Goal: Task Accomplishment & Management: Use online tool/utility

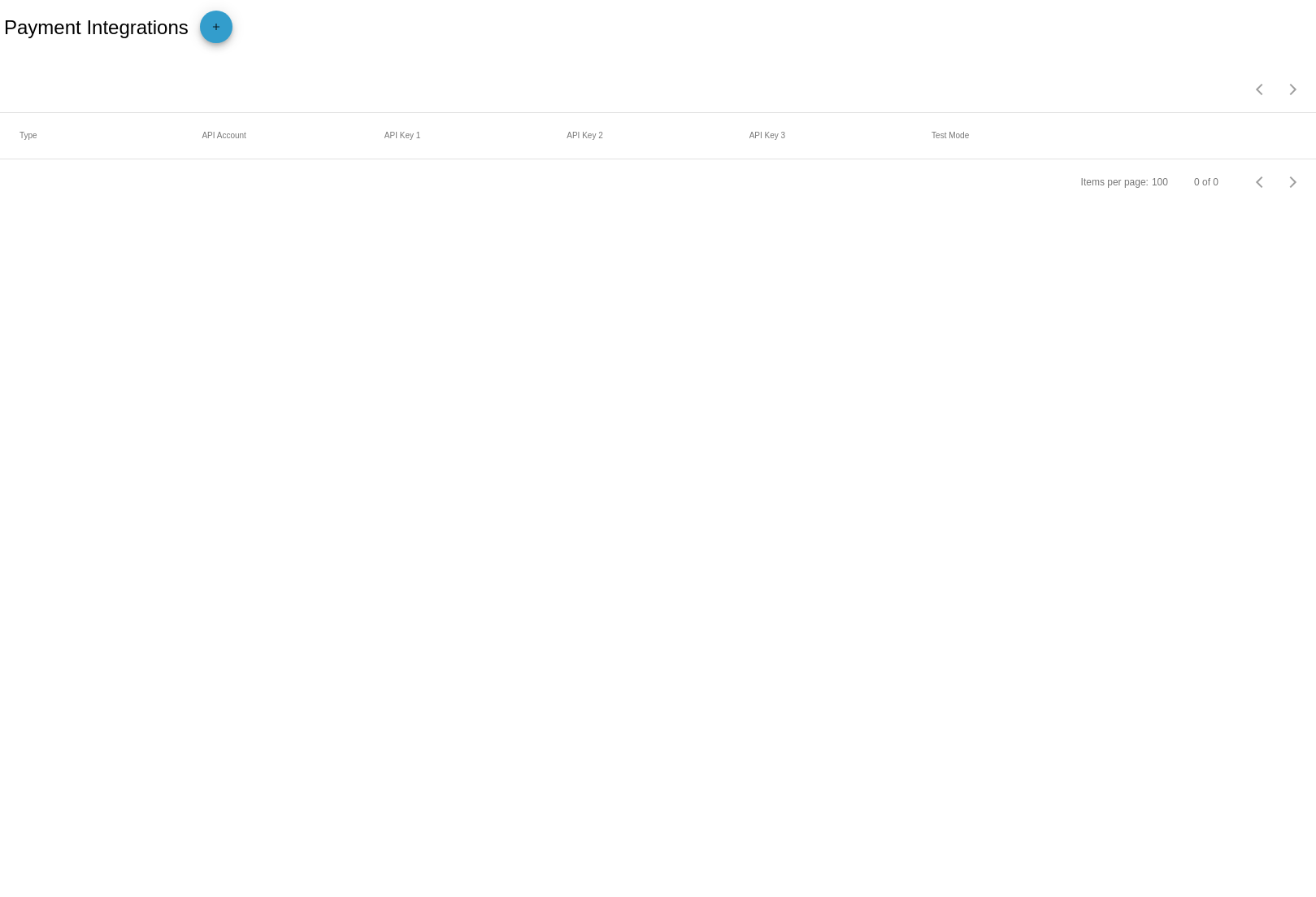
click at [220, 30] on mat-icon "add" at bounding box center [217, 31] width 20 height 20
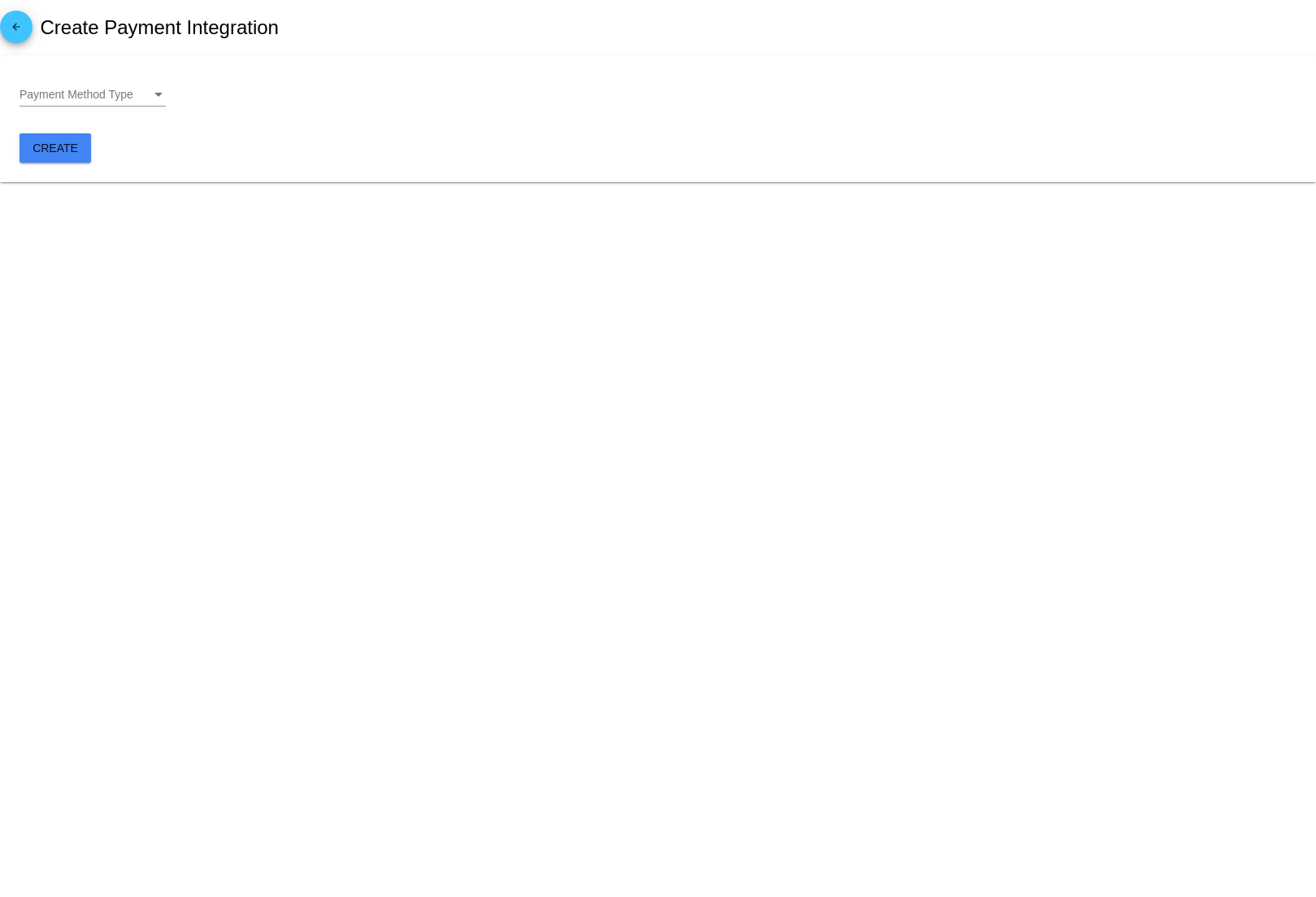
click at [155, 95] on div "Payment Method Type" at bounding box center [159, 95] width 8 height 4
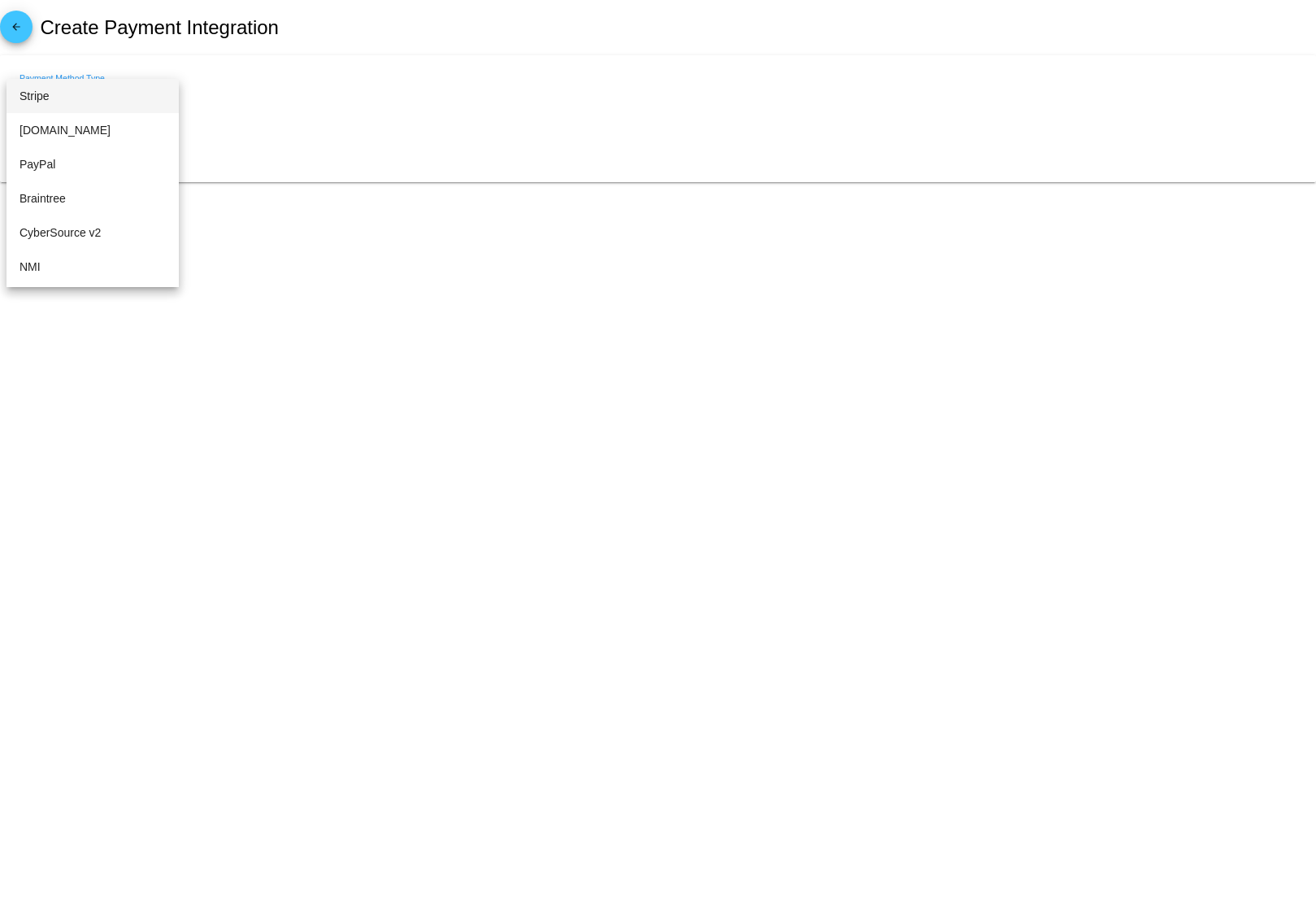
click at [115, 105] on span "Stripe" at bounding box center [93, 96] width 147 height 34
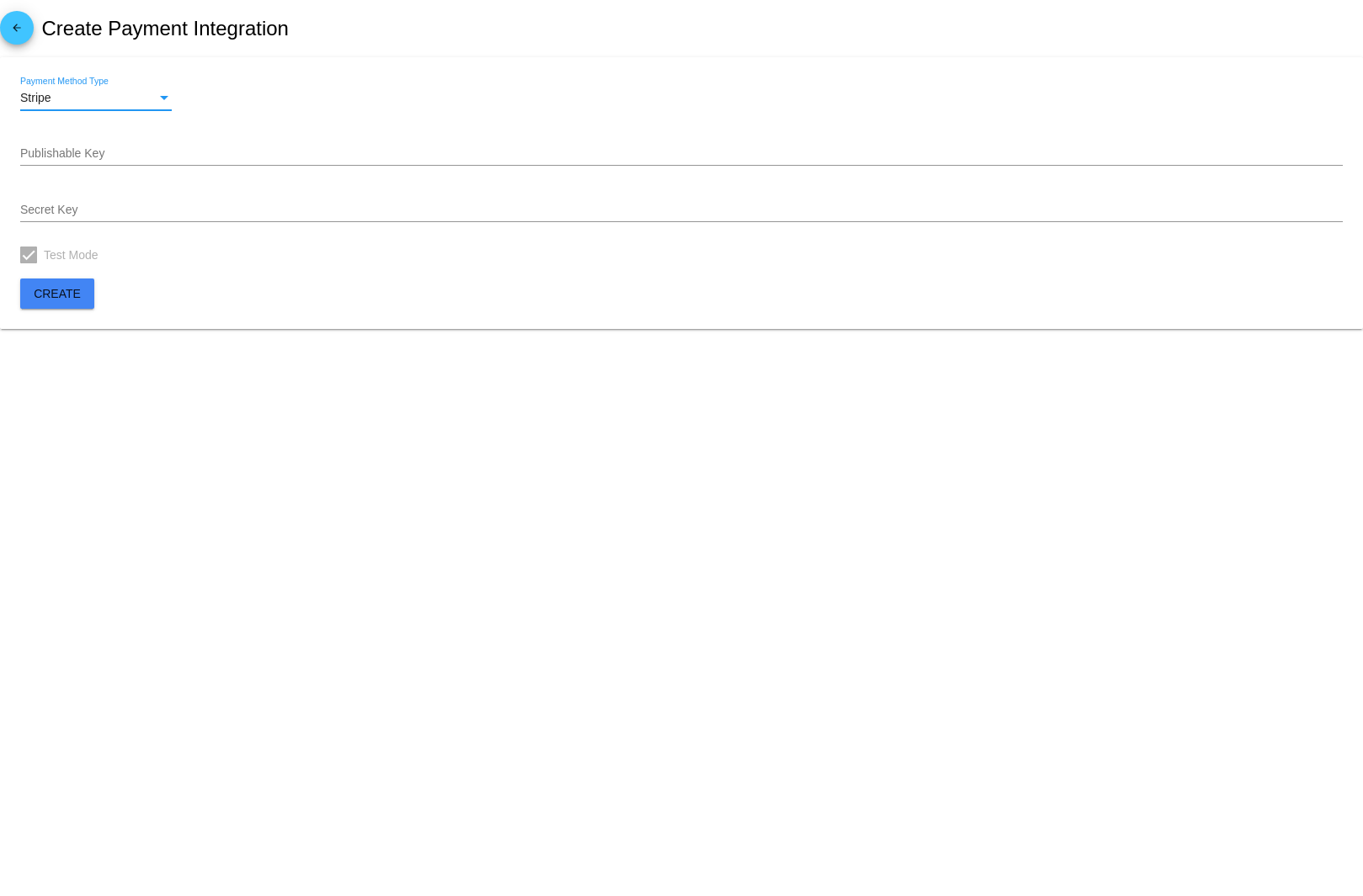
drag, startPoint x: 9, startPoint y: 355, endPoint x: 138, endPoint y: 103, distance: 283.1
click at [138, 103] on div "Stripe" at bounding box center [89, 99] width 136 height 14
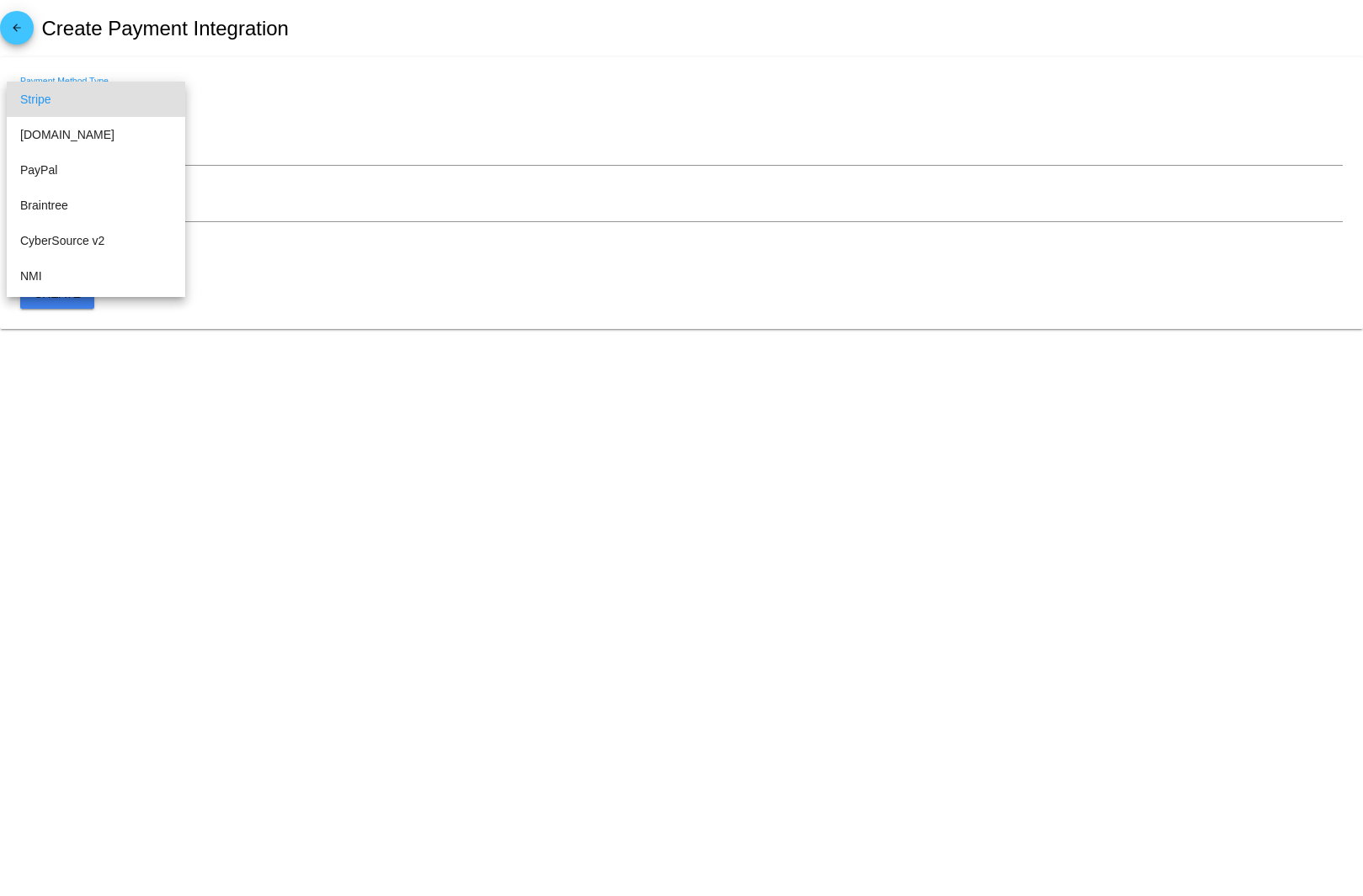
click at [294, 101] on div at bounding box center [682, 448] width 1363 height 896
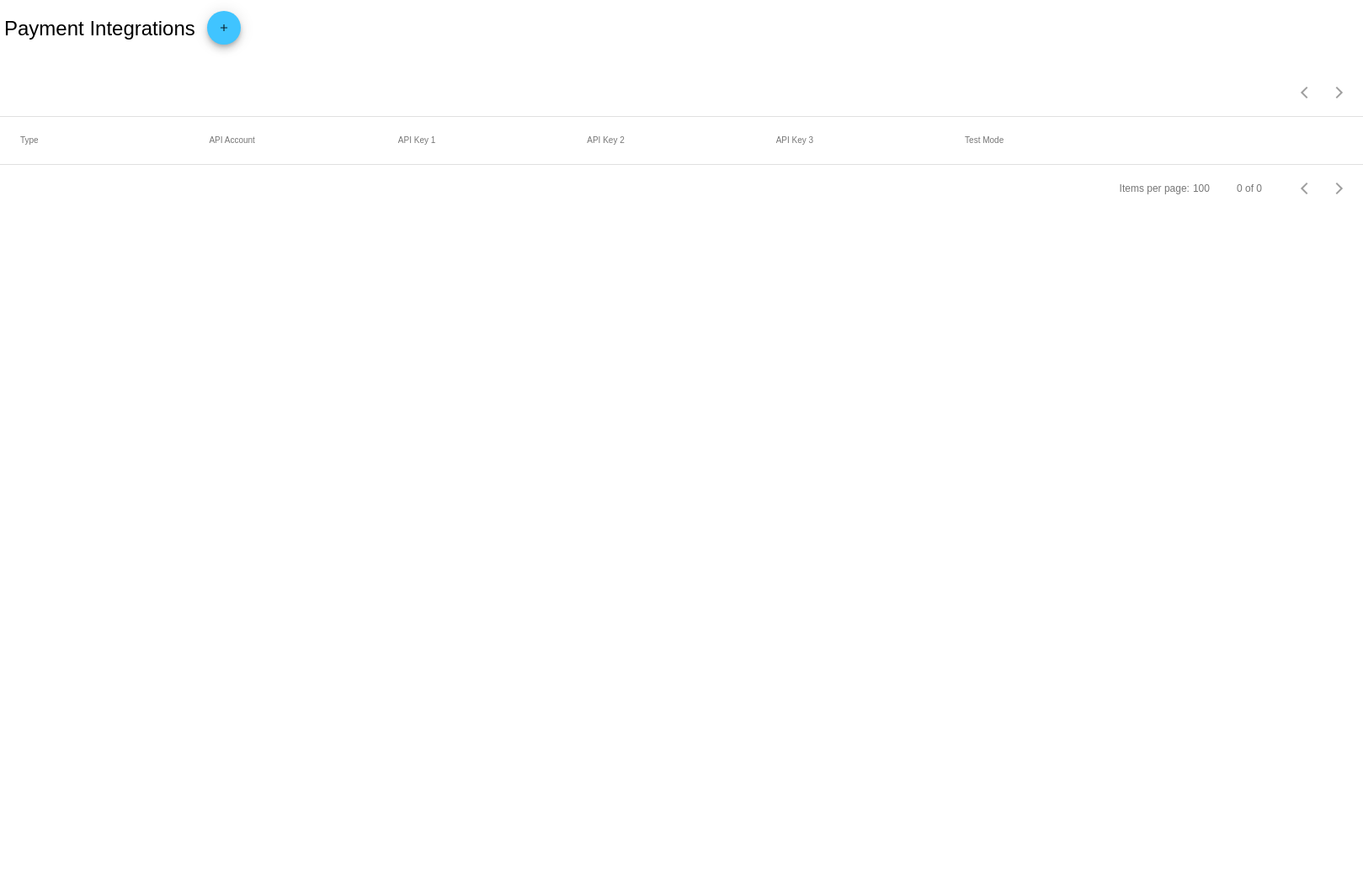
click at [232, 26] on mat-icon "add" at bounding box center [224, 32] width 20 height 20
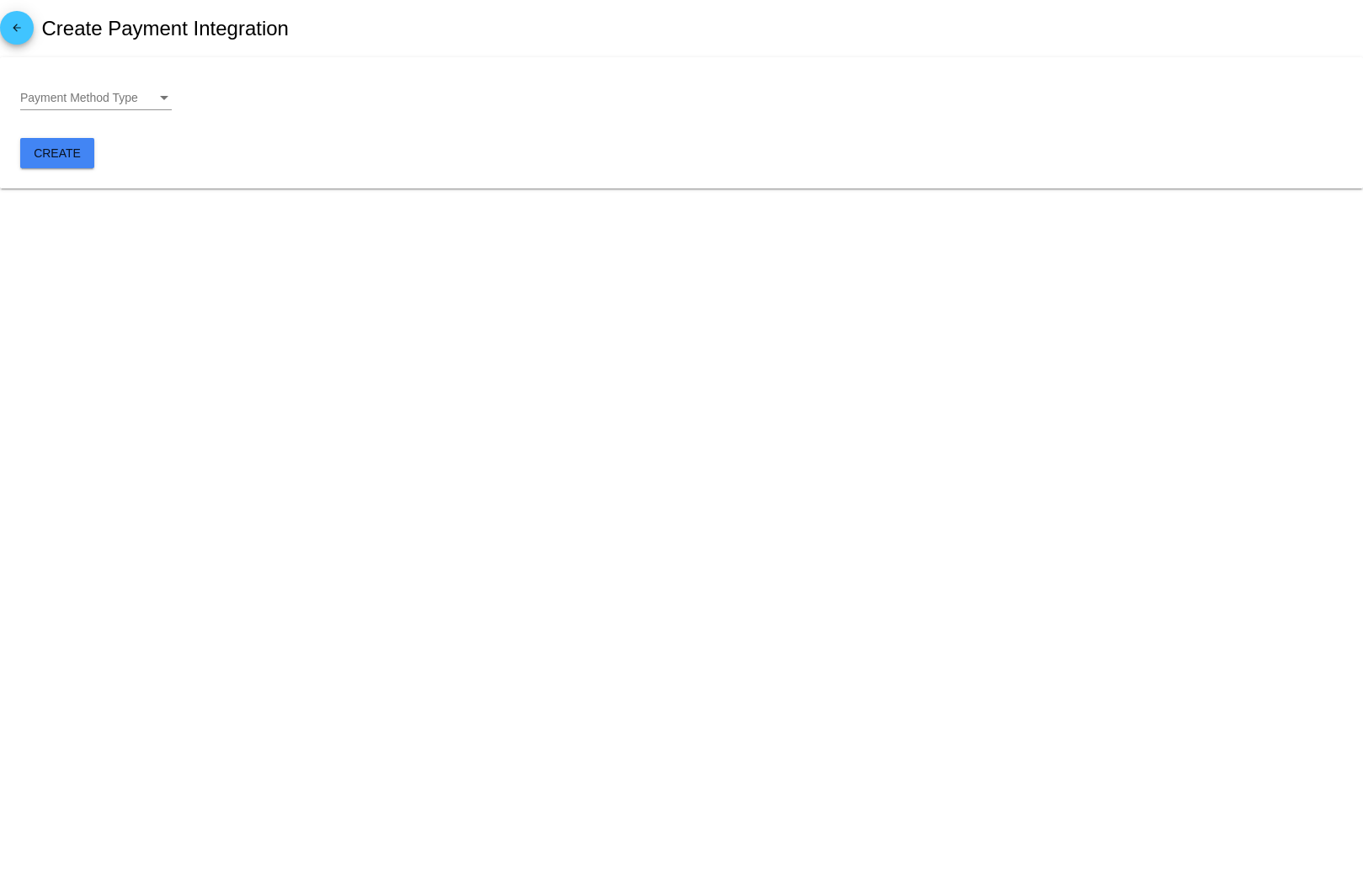
click at [136, 98] on span "Payment Method Type" at bounding box center [79, 98] width 118 height 14
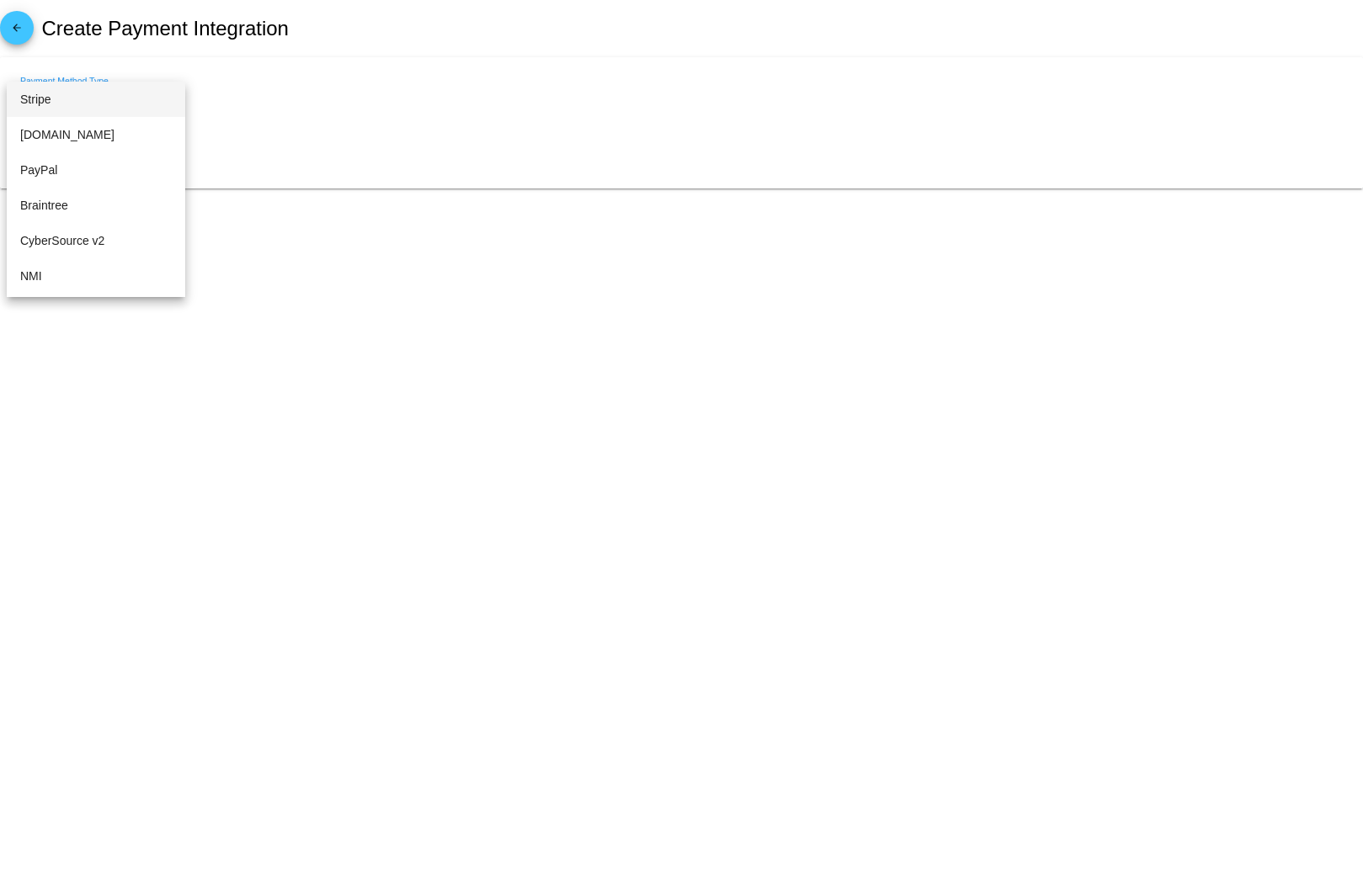
click at [86, 101] on span "Stripe" at bounding box center [96, 99] width 152 height 35
